Goal: Task Accomplishment & Management: Manage account settings

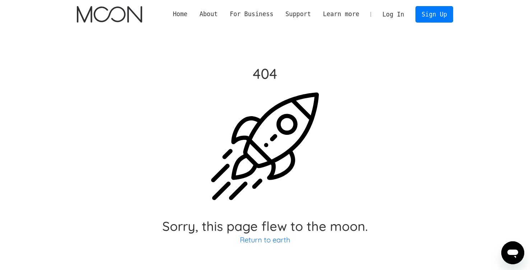
click at [113, 10] on img "home" at bounding box center [109, 14] width 65 height 17
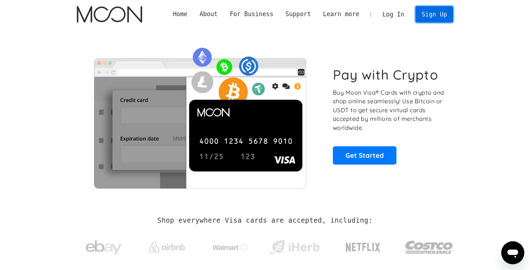
click at [434, 11] on link "Sign Up" at bounding box center [433, 14] width 37 height 16
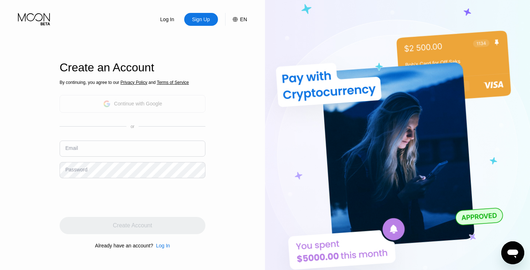
click at [126, 105] on div "Continue with Google" at bounding box center [138, 104] width 48 height 6
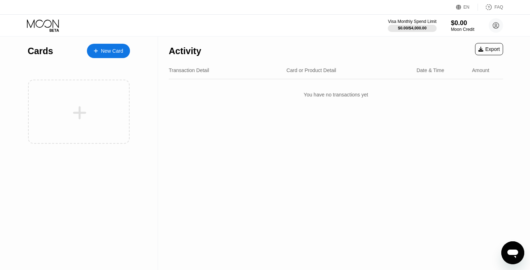
click at [111, 46] on div "New Card" at bounding box center [108, 51] width 43 height 14
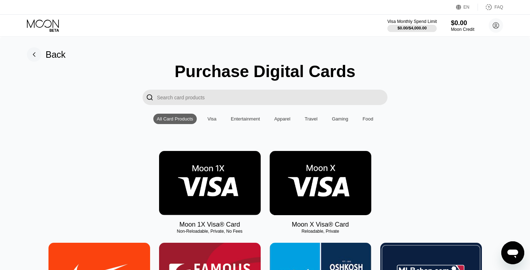
click at [397, 27] on div "$0.00 / $4,000.00" at bounding box center [411, 28] width 29 height 4
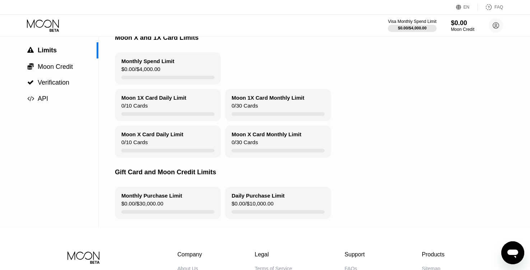
scroll to position [66, 0]
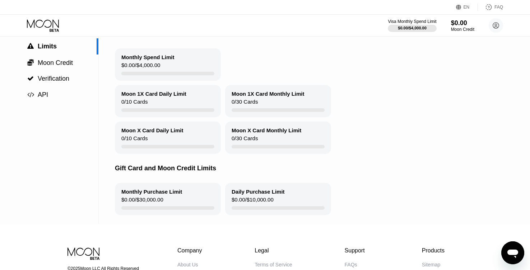
click at [189, 104] on div "Moon 1X Card Daily Limit 0 / 10 Cards" at bounding box center [168, 101] width 106 height 32
click at [66, 61] on span "Moon Credit" at bounding box center [55, 62] width 35 height 7
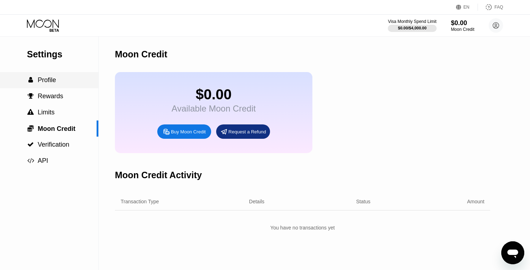
click at [41, 84] on span "Profile" at bounding box center [47, 79] width 18 height 7
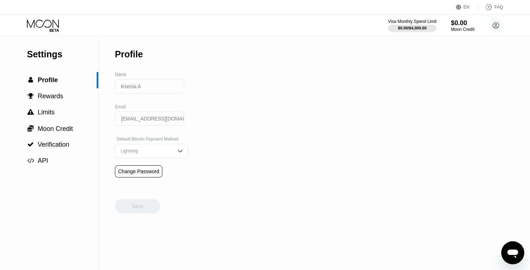
click at [147, 154] on div "Lightning" at bounding box center [146, 151] width 54 height 5
click at [139, 174] on div "Change Password" at bounding box center [138, 172] width 41 height 6
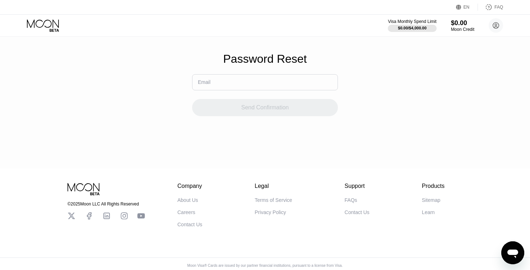
click at [220, 85] on input "text" at bounding box center [265, 82] width 146 height 16
